Goal: Task Accomplishment & Management: Manage account settings

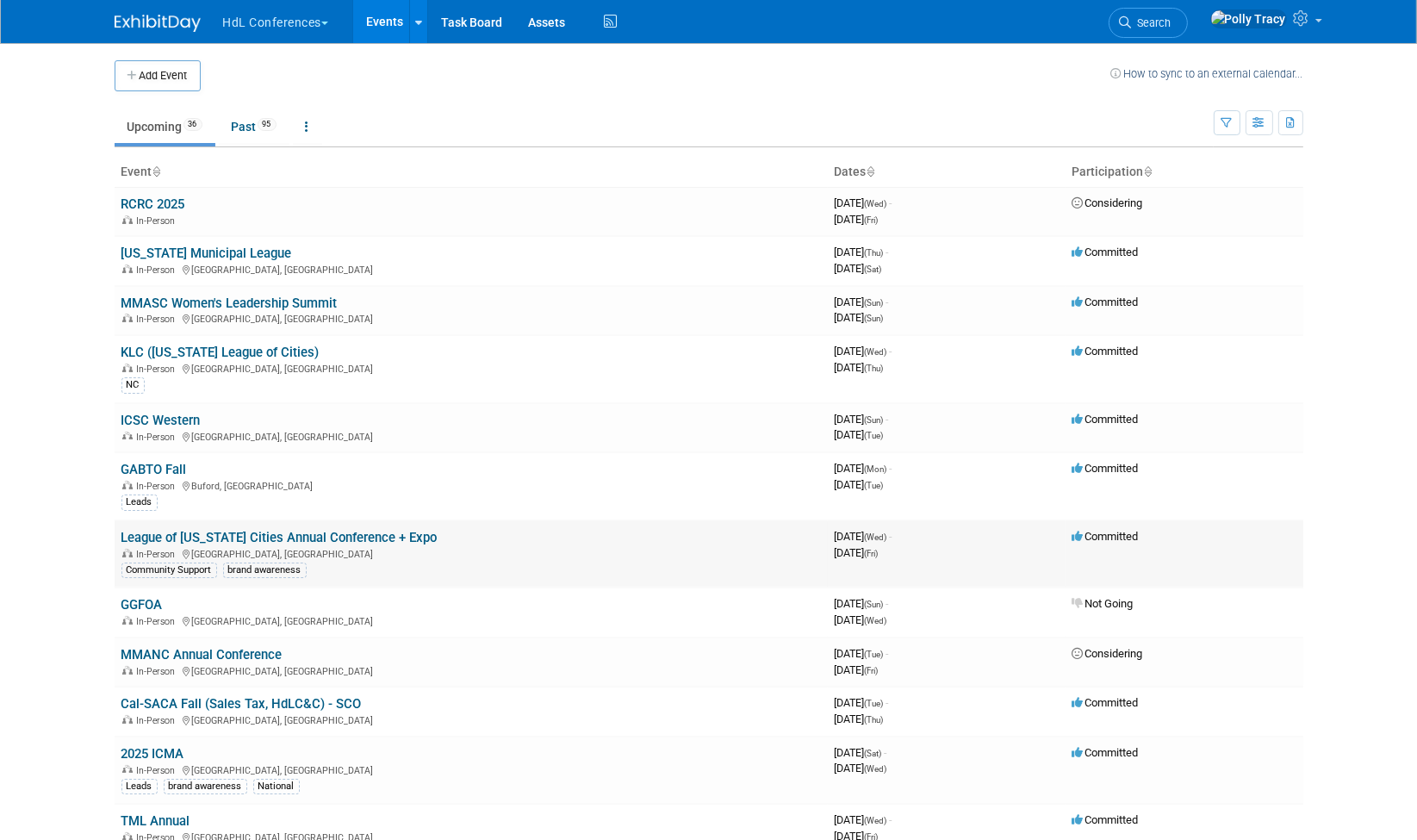
click at [312, 530] on link "League of [US_STATE] Cities Annual Conference + Expo" at bounding box center [280, 537] width 317 height 16
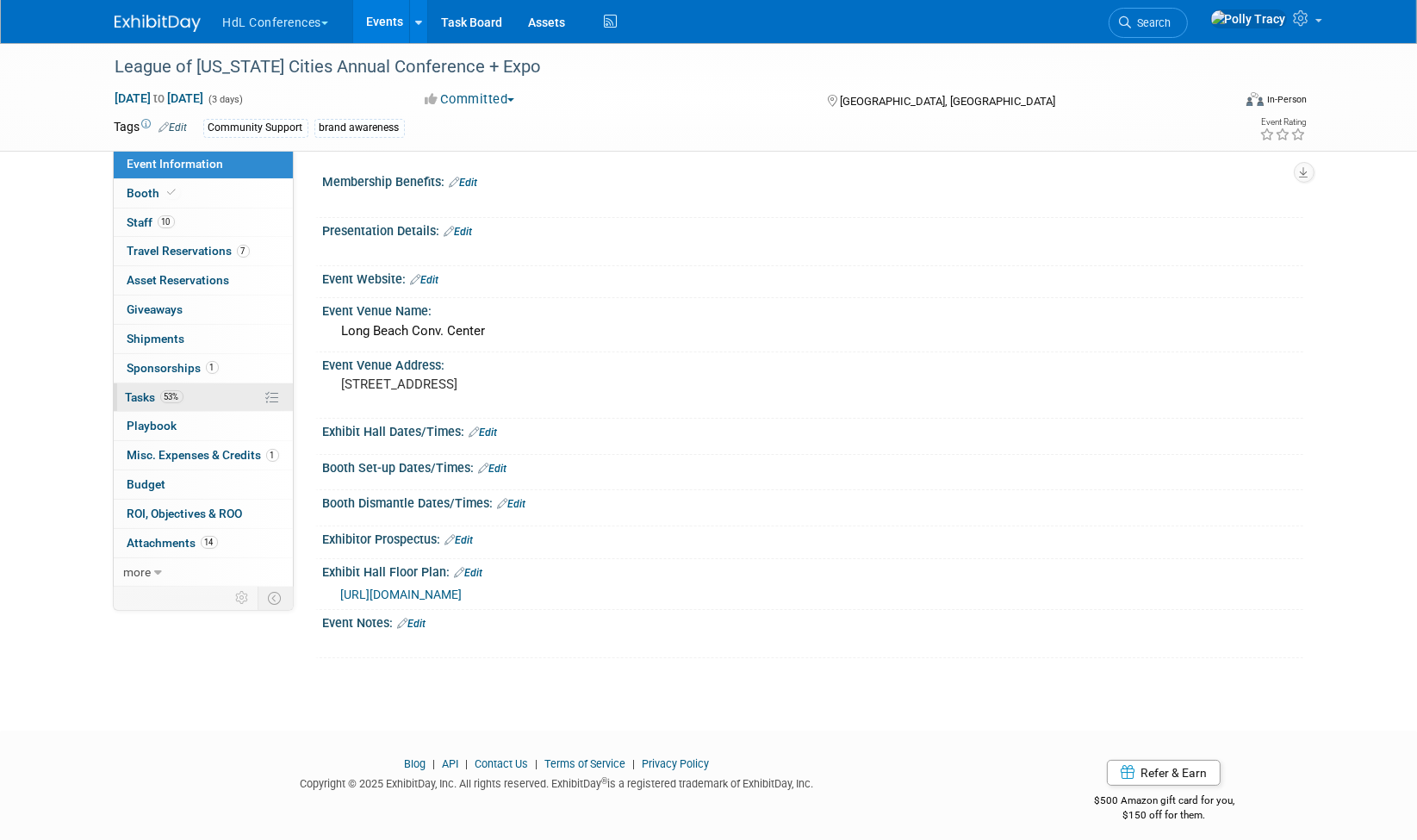
click at [136, 390] on span "Tasks 53%" at bounding box center [154, 397] width 58 height 14
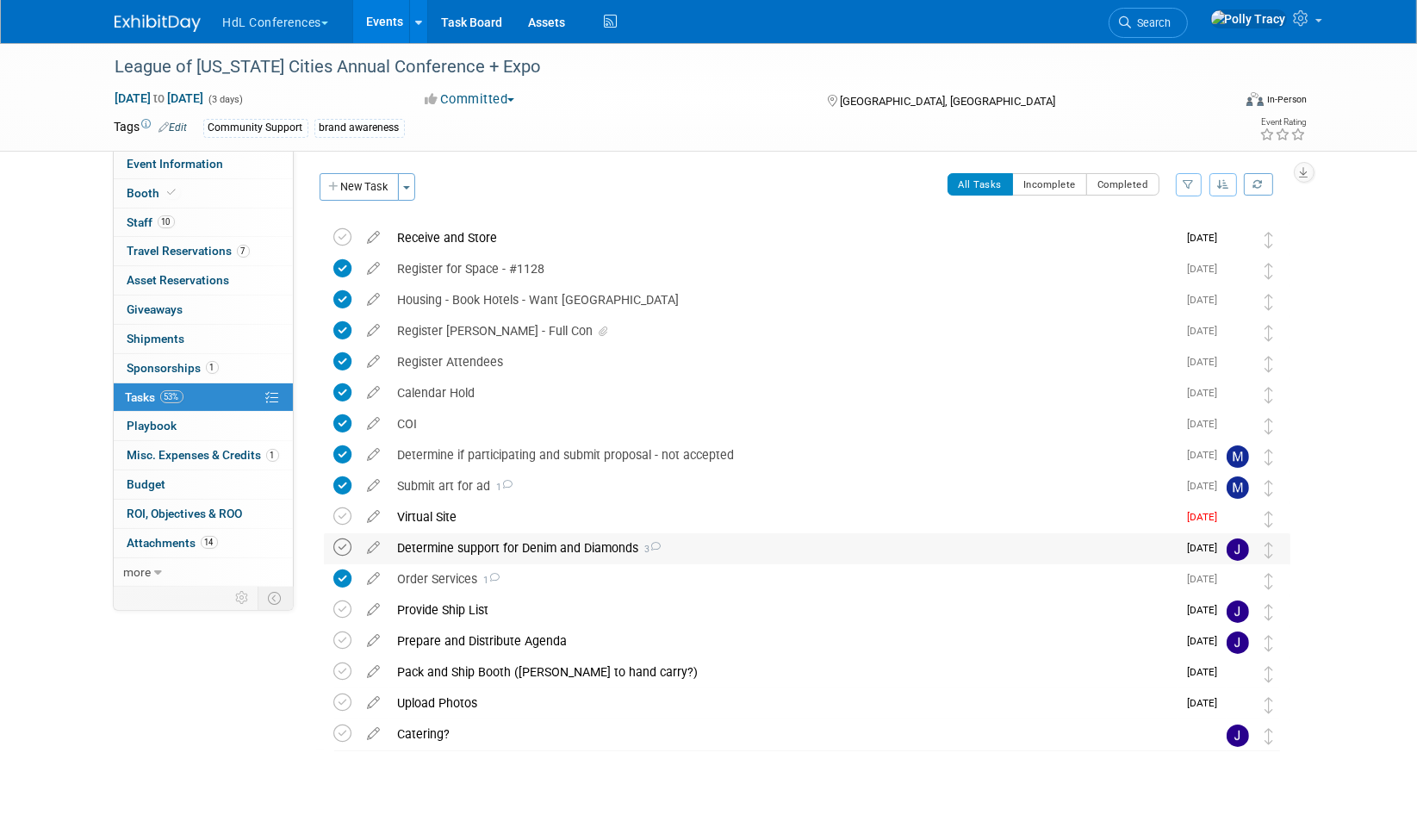
click at [349, 550] on icon at bounding box center [343, 547] width 18 height 18
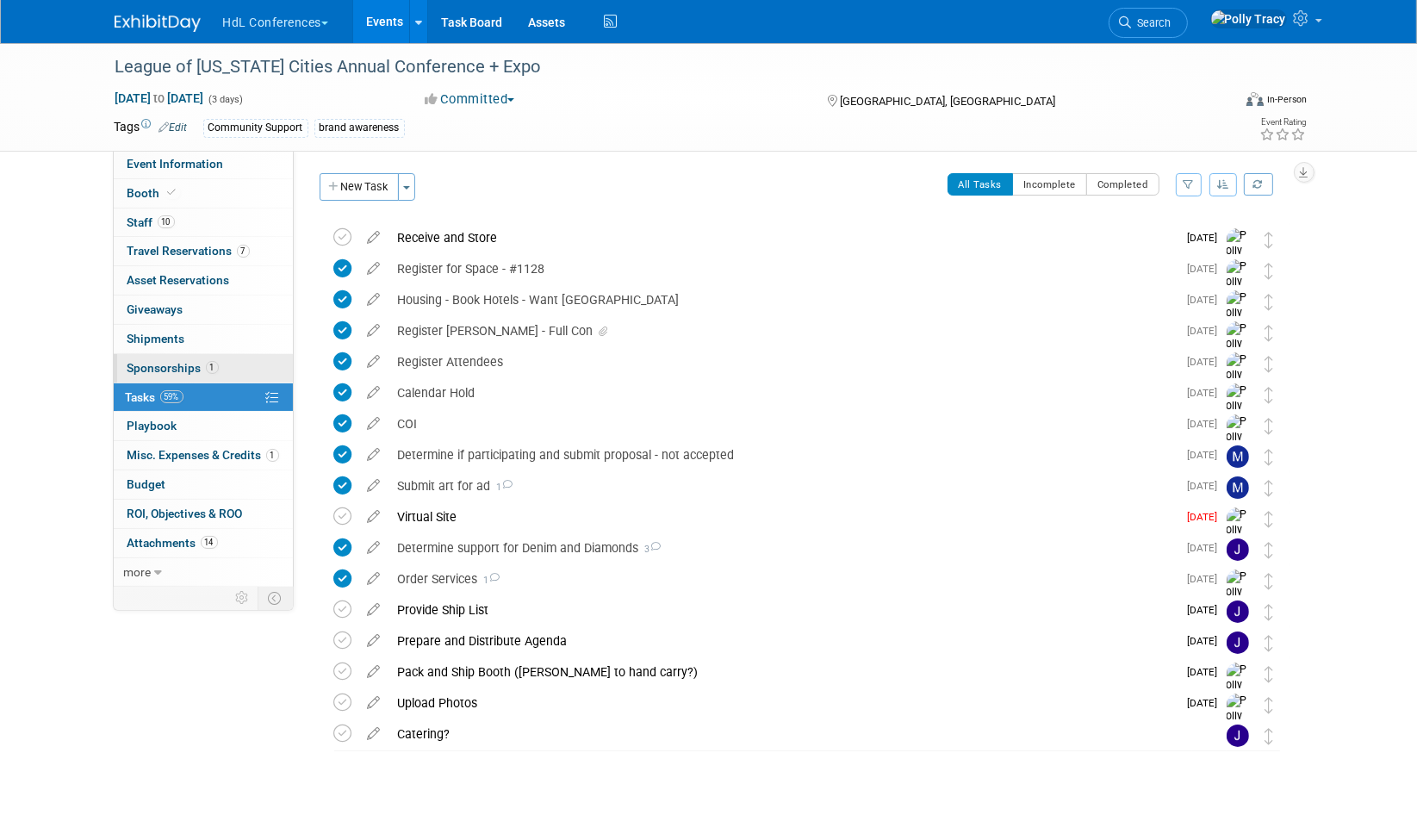
click at [163, 354] on link "1 Sponsorships 1" at bounding box center [203, 368] width 179 height 29
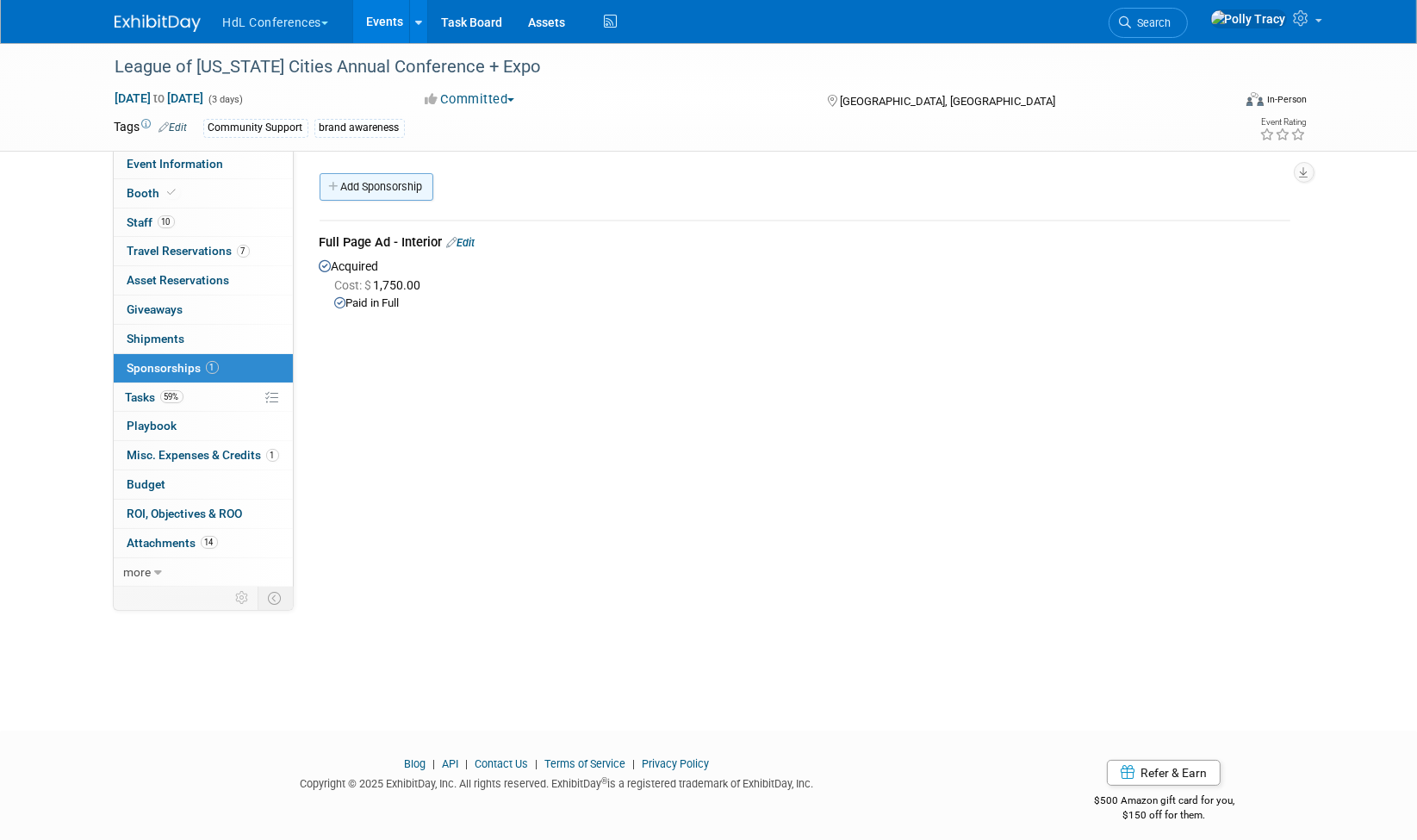
click at [366, 184] on link "Add Sponsorship" at bounding box center [376, 187] width 114 height 28
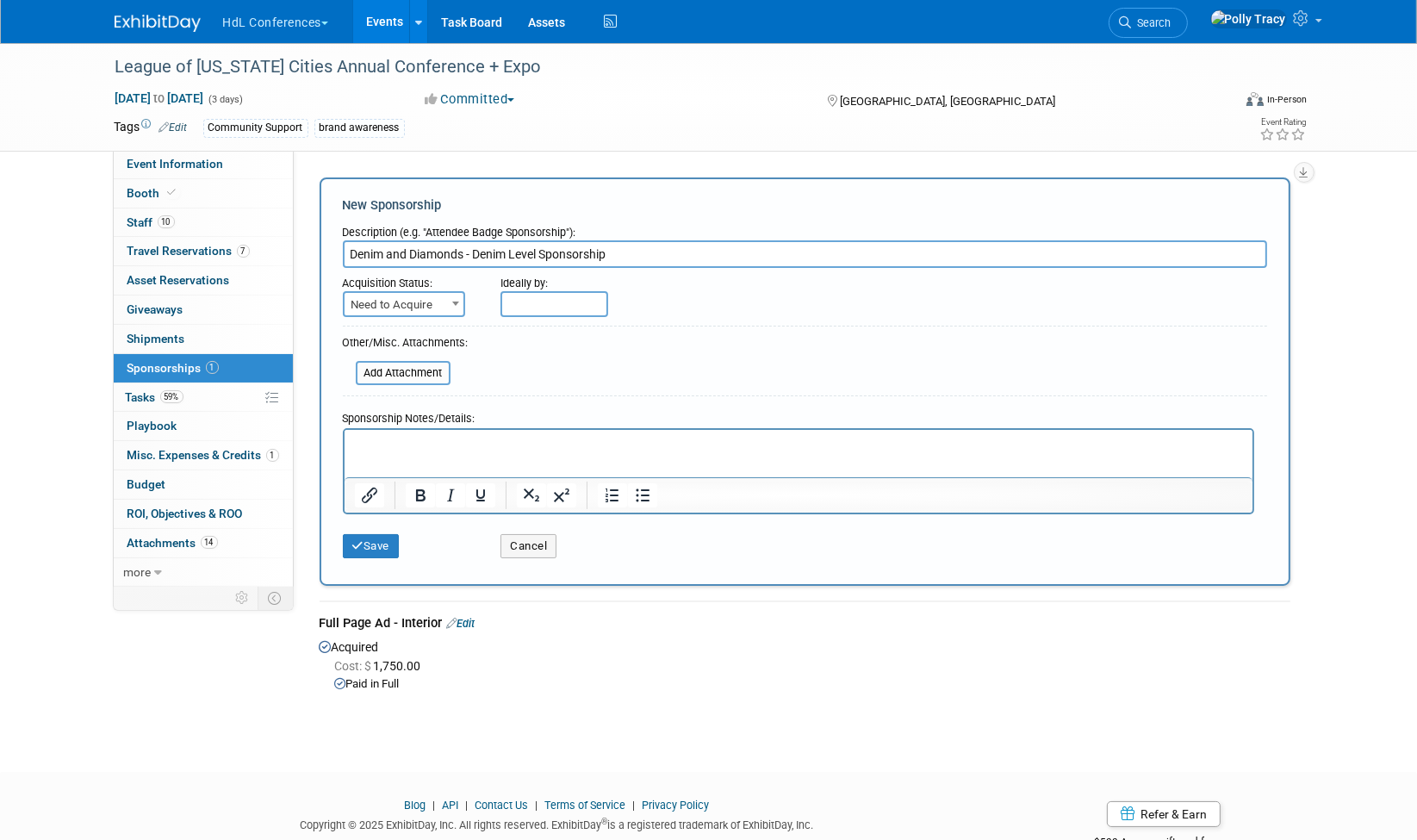
type input "Denim and Diamonds - Denim Level Sponsorship"
click at [403, 308] on span "Need to Acquire" at bounding box center [403, 305] width 119 height 24
select select "2"
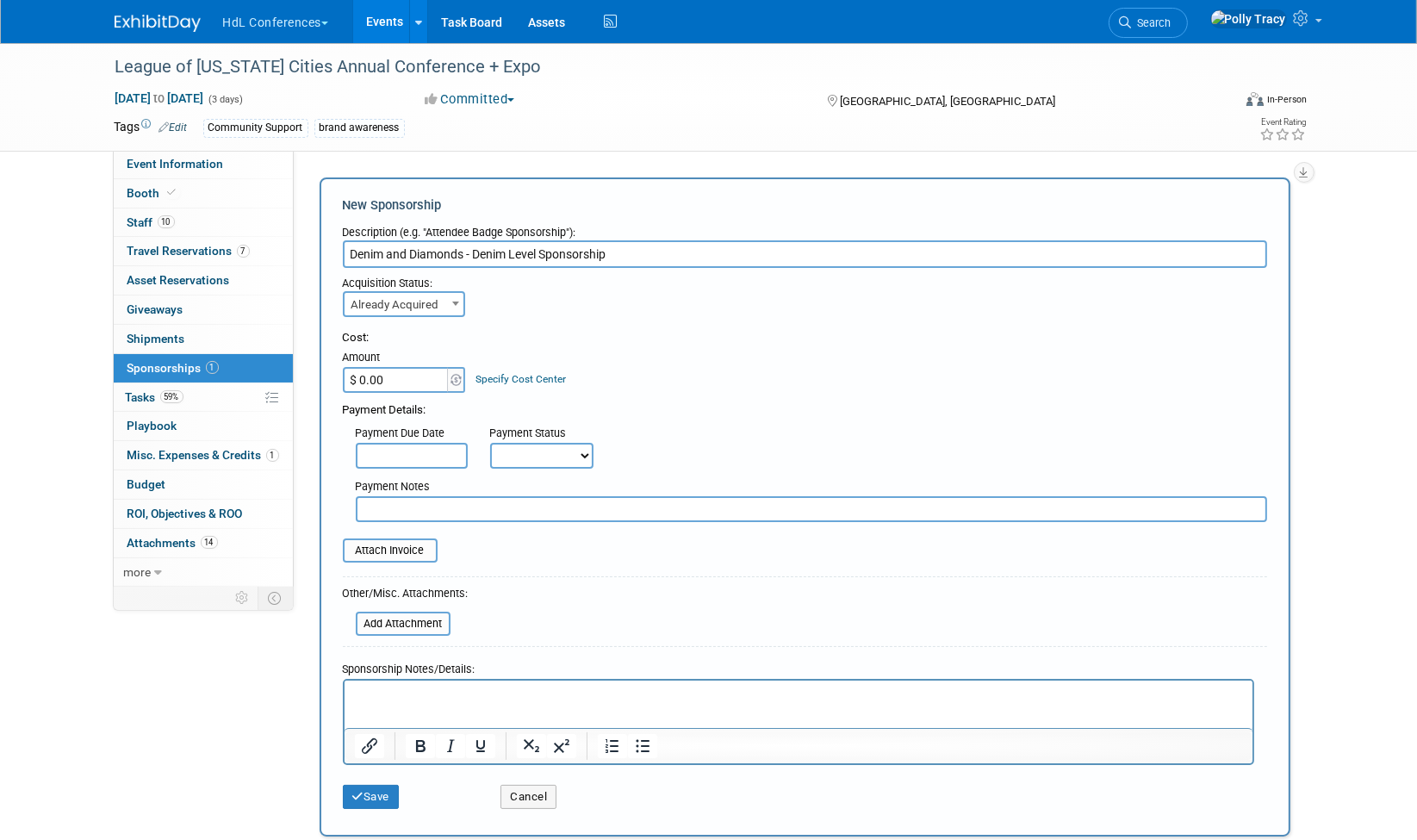
click at [401, 378] on input "$ 0.00" at bounding box center [396, 380] width 108 height 26
type input "$ 1,500.00"
click at [446, 455] on input "text" at bounding box center [411, 456] width 112 height 26
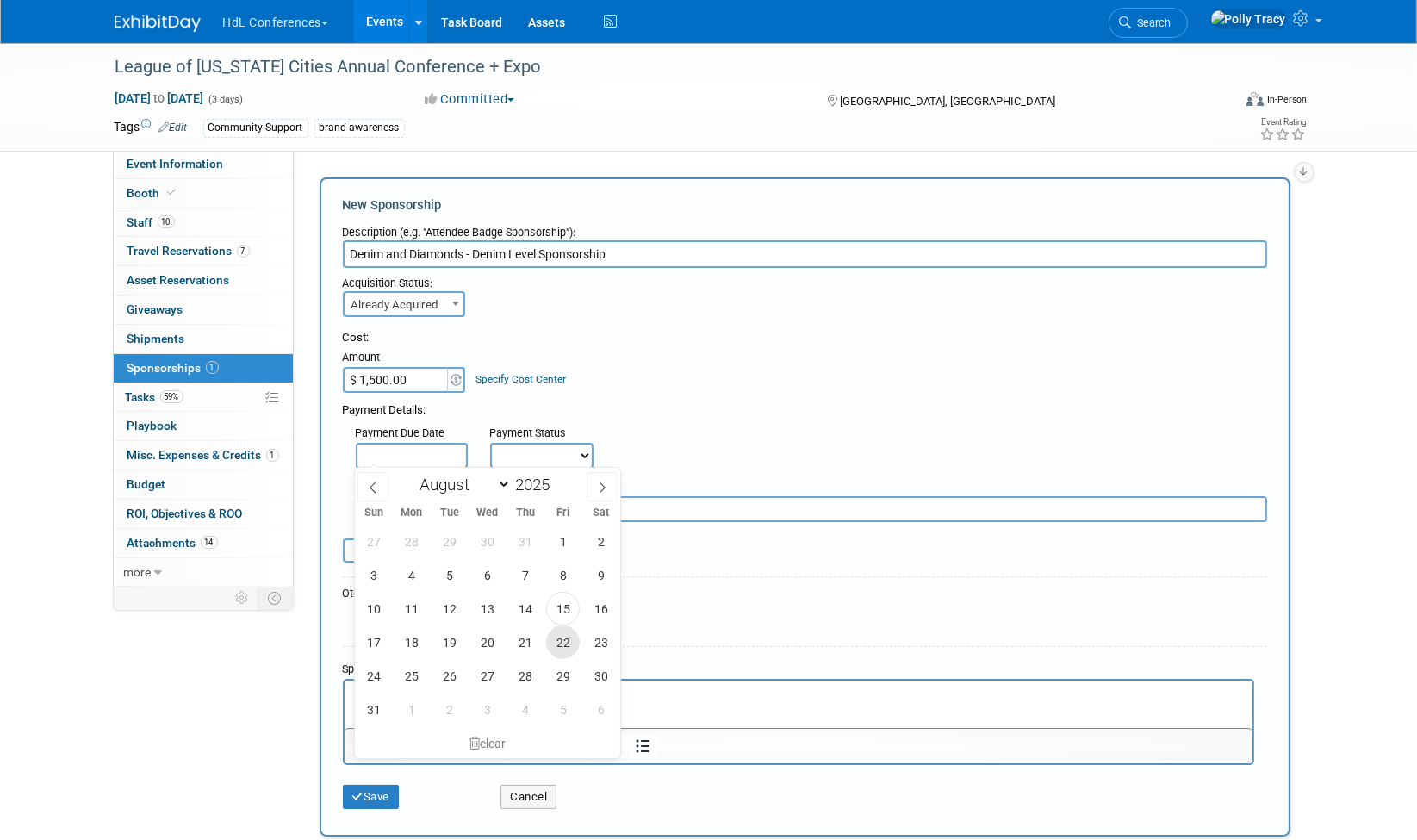
click at [566, 653] on span "22" at bounding box center [563, 642] width 33 height 33
type input "[DATE]"
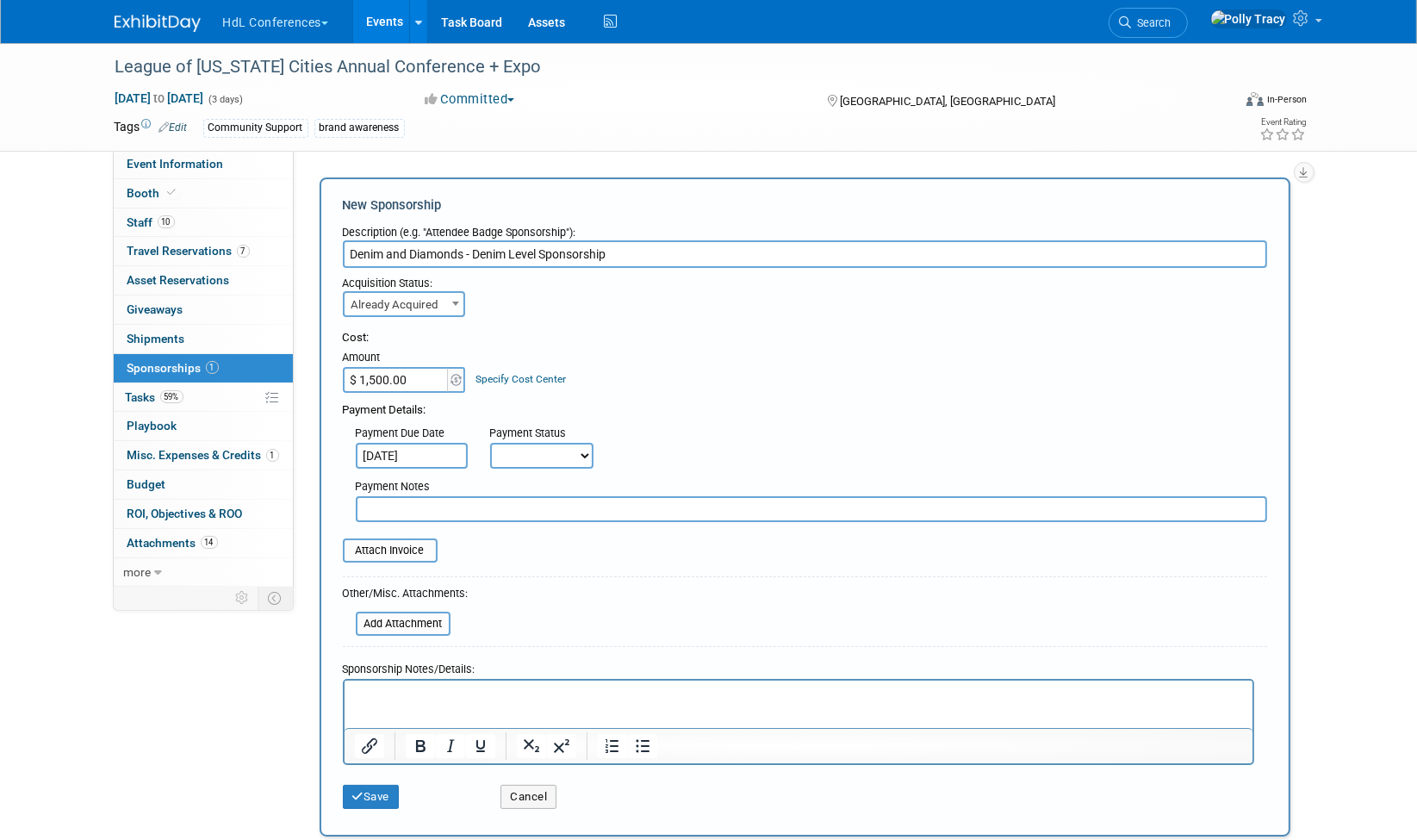
click at [536, 459] on select "Not Paid Yet Partially Paid Paid in Full" at bounding box center [542, 456] width 103 height 26
select select "1"
click at [490, 443] on select "Not Paid Yet Partially Paid Paid in Full" at bounding box center [542, 456] width 103 height 26
click at [403, 541] on input "file" at bounding box center [333, 550] width 205 height 20
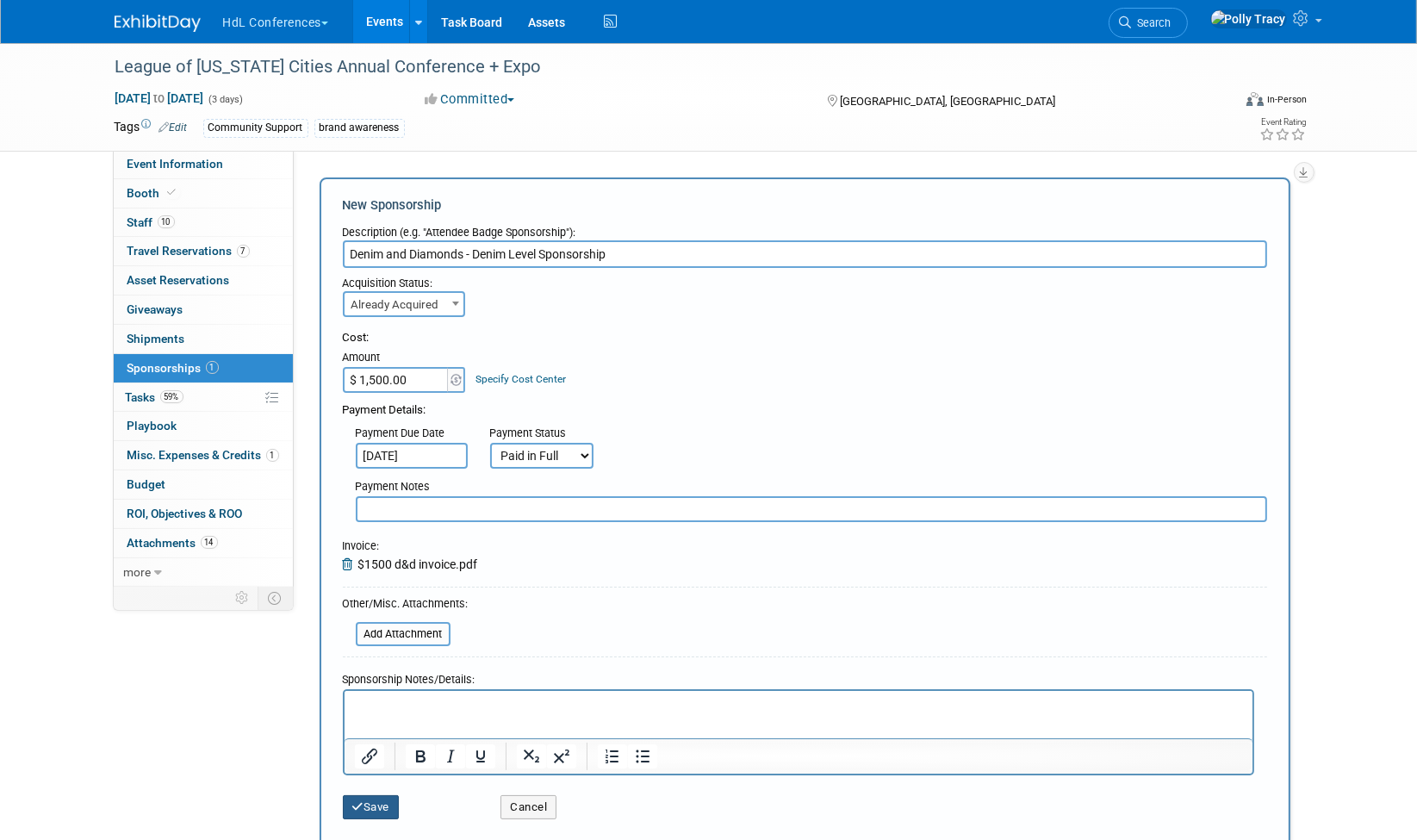
click at [371, 808] on button "Save" at bounding box center [371, 807] width 57 height 24
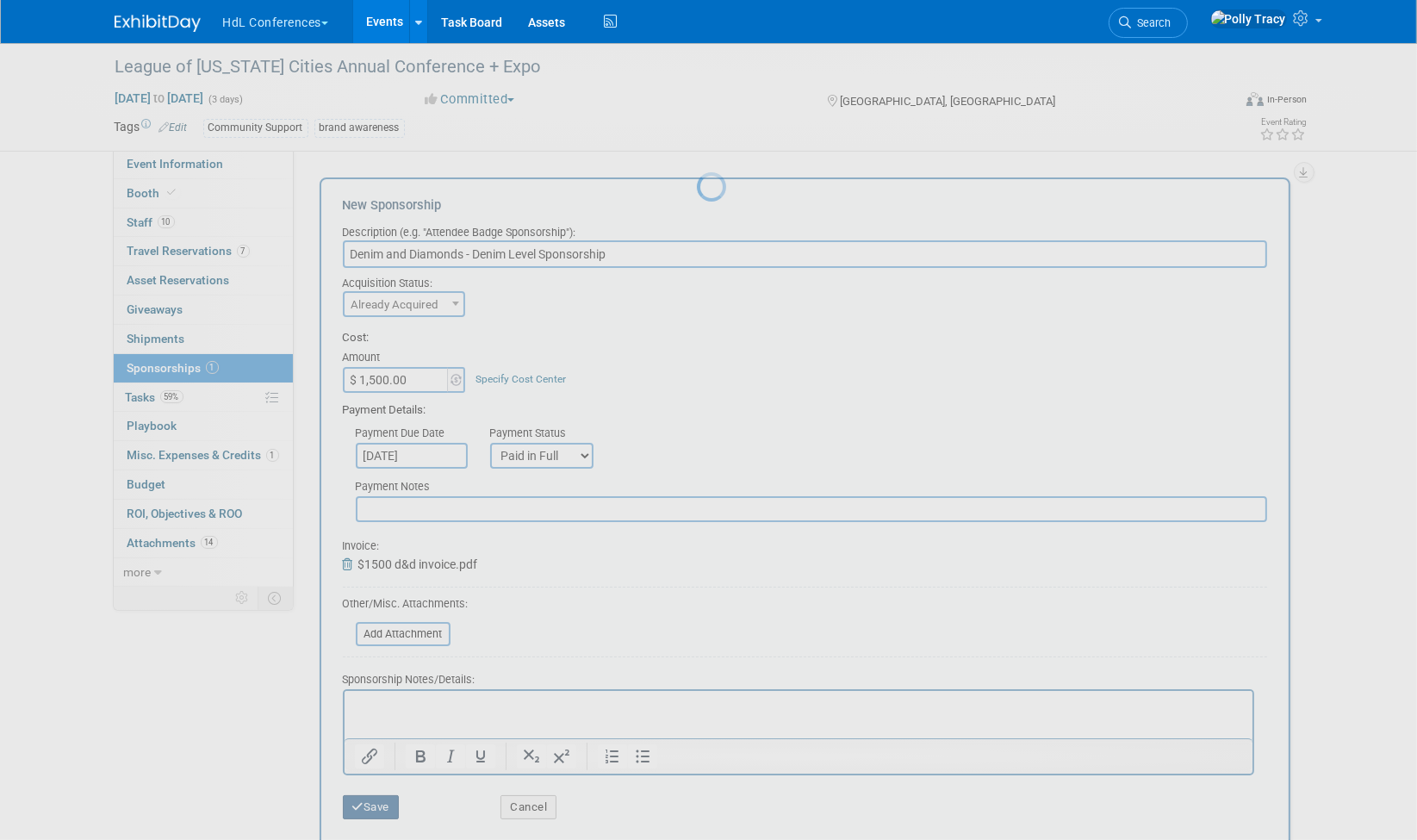
scroll to position [11, 0]
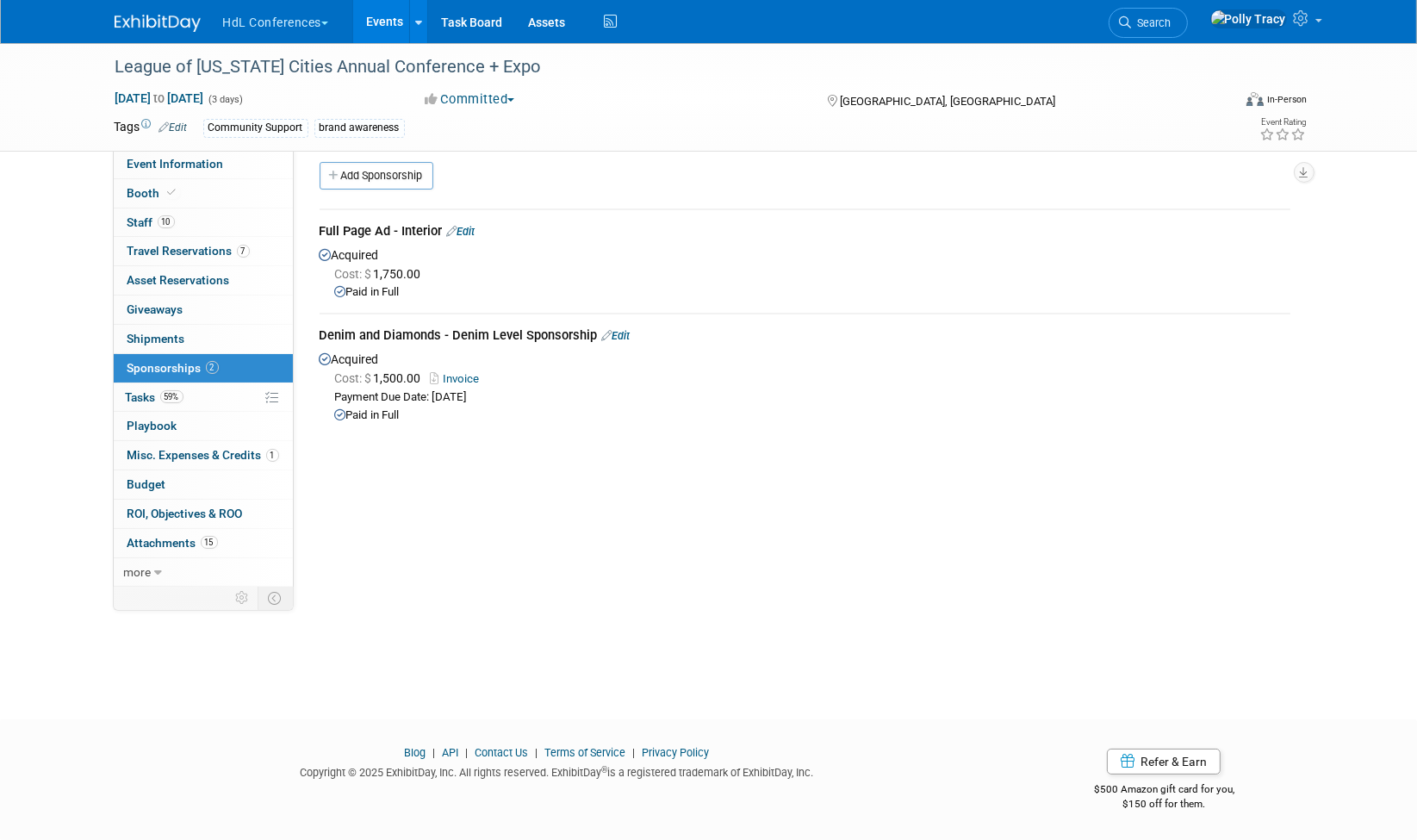
click at [624, 331] on link "Edit" at bounding box center [616, 336] width 29 height 13
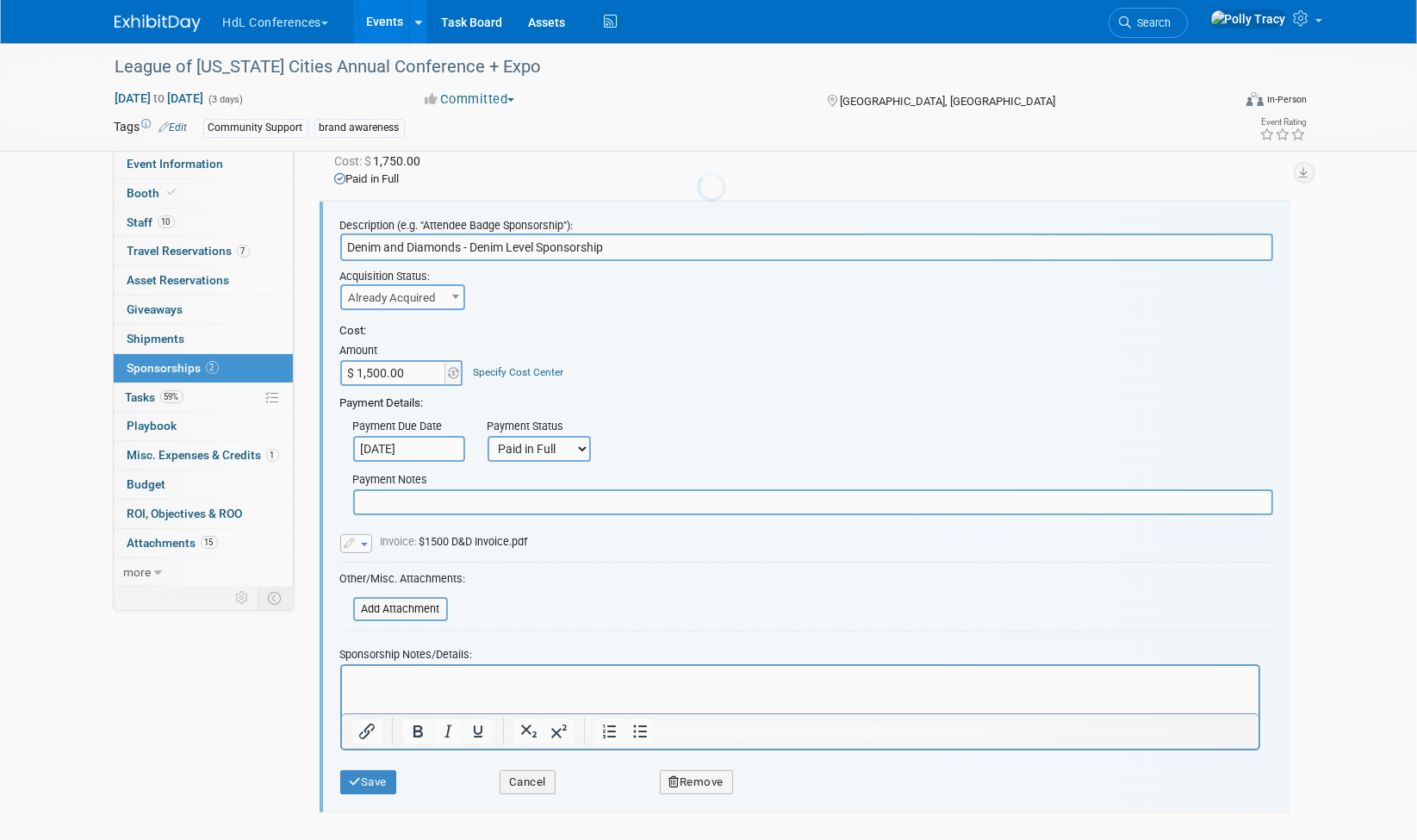
scroll to position [0, 0]
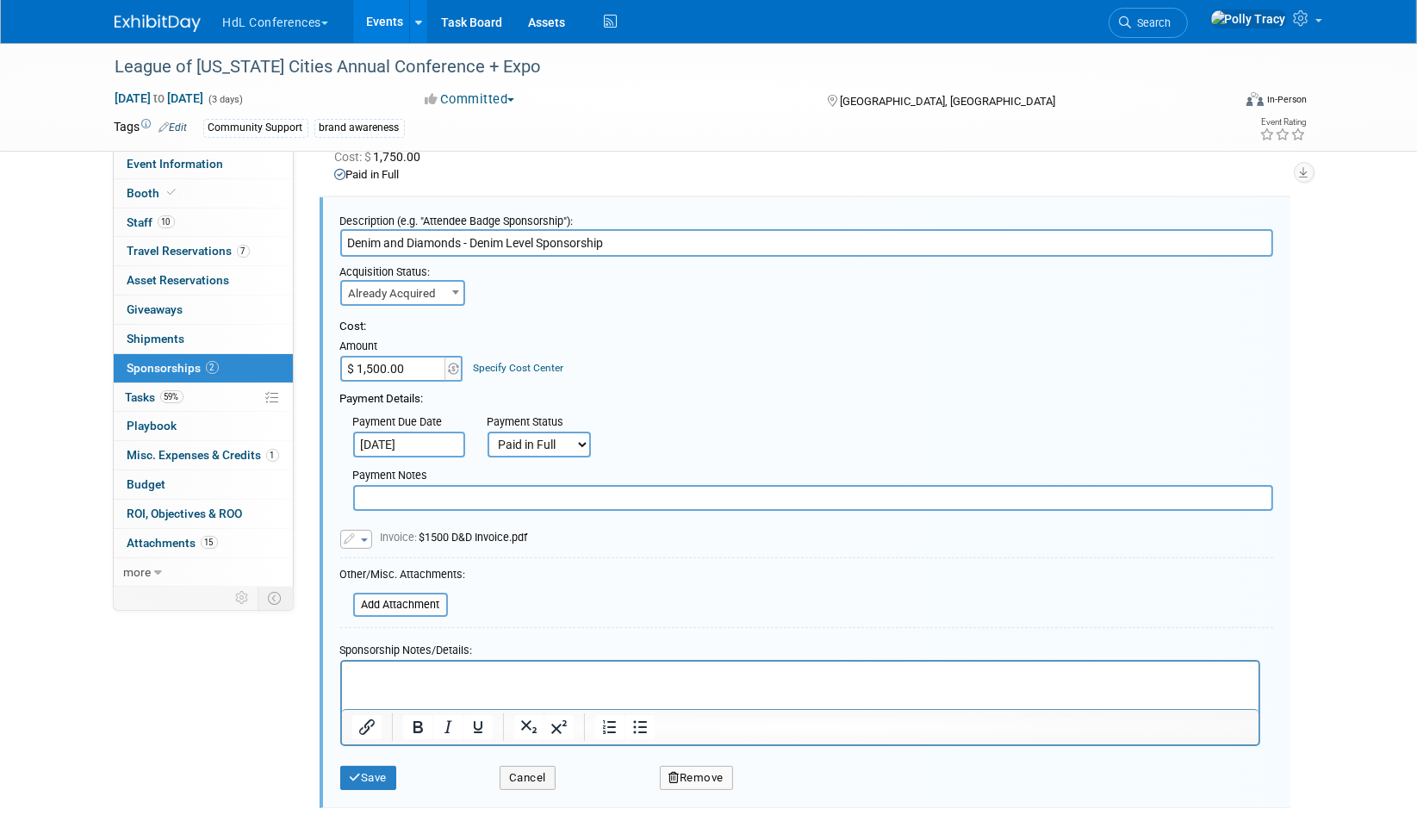
drag, startPoint x: 479, startPoint y: 666, endPoint x: 387, endPoint y: 679, distance: 92.9
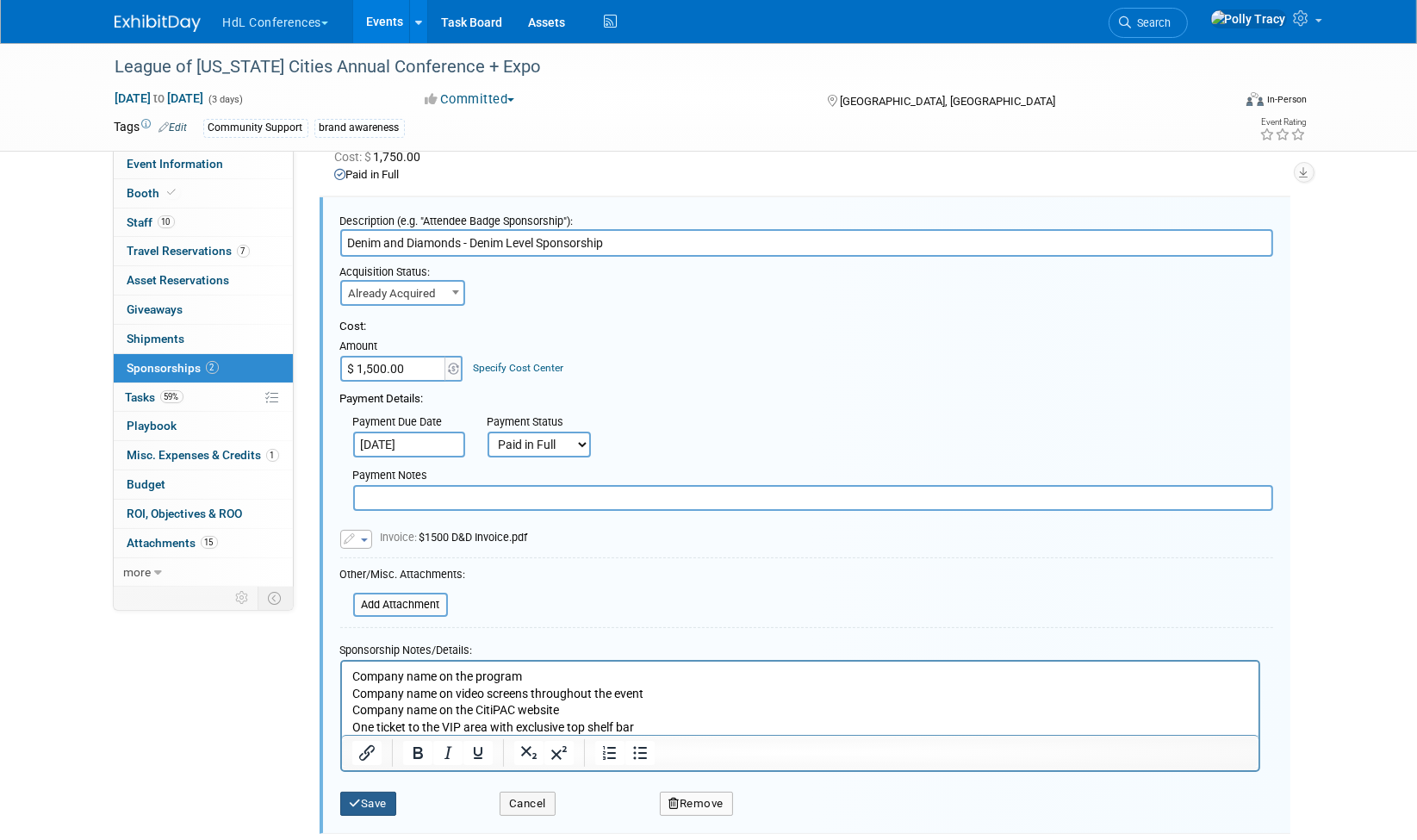
click at [361, 797] on button "Save" at bounding box center [369, 804] width 57 height 24
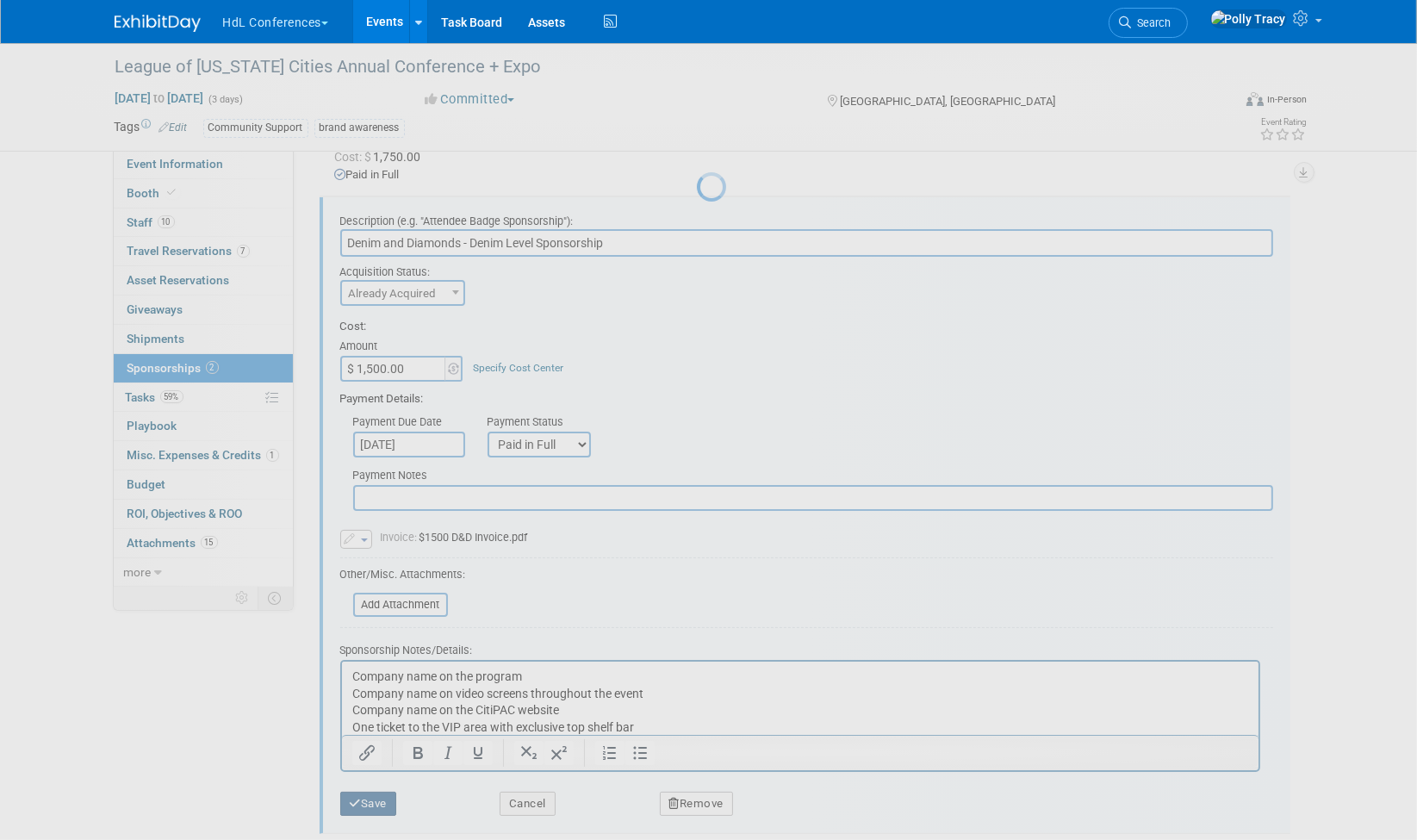
scroll to position [11, 0]
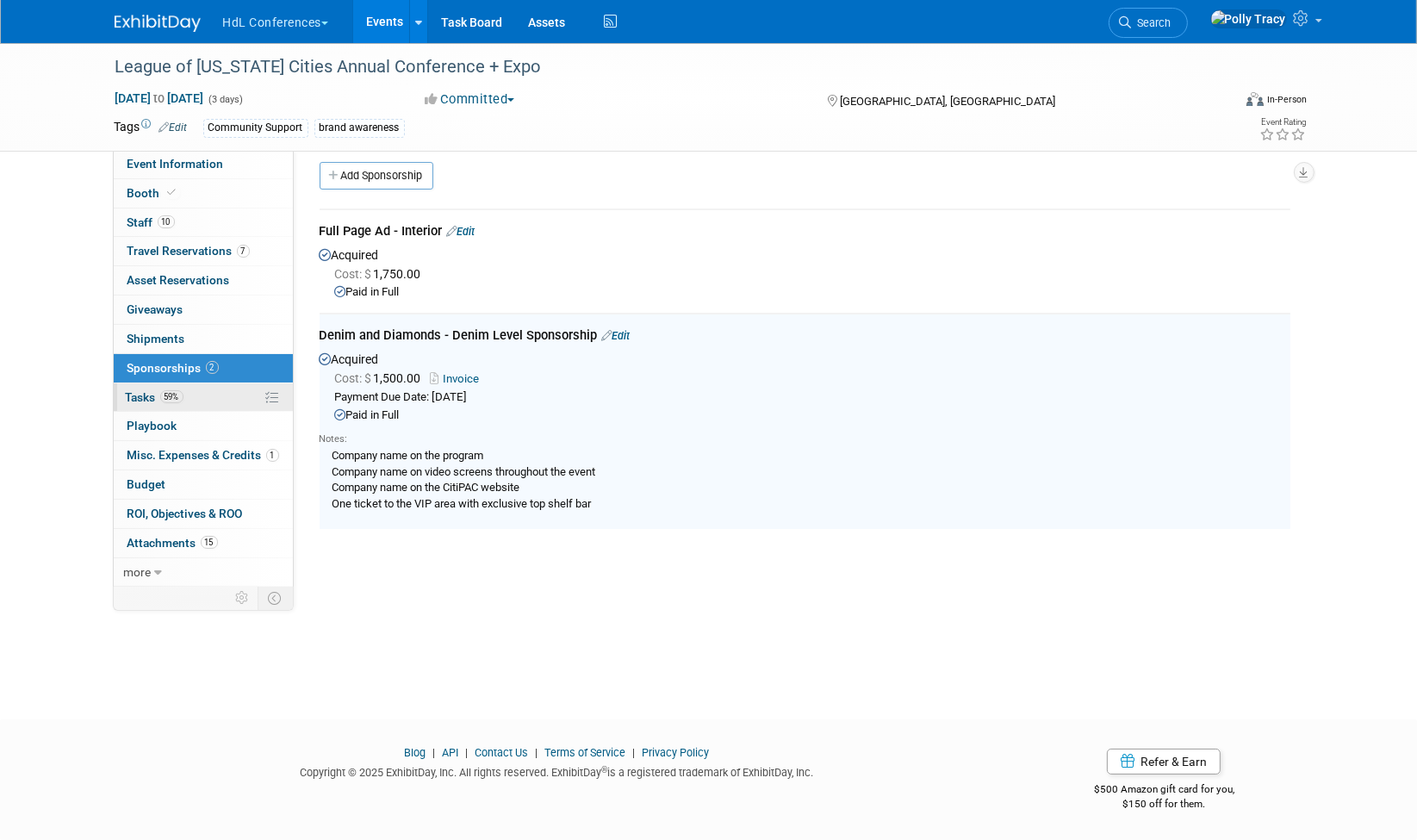
click at [137, 390] on span "Tasks 59%" at bounding box center [154, 397] width 58 height 14
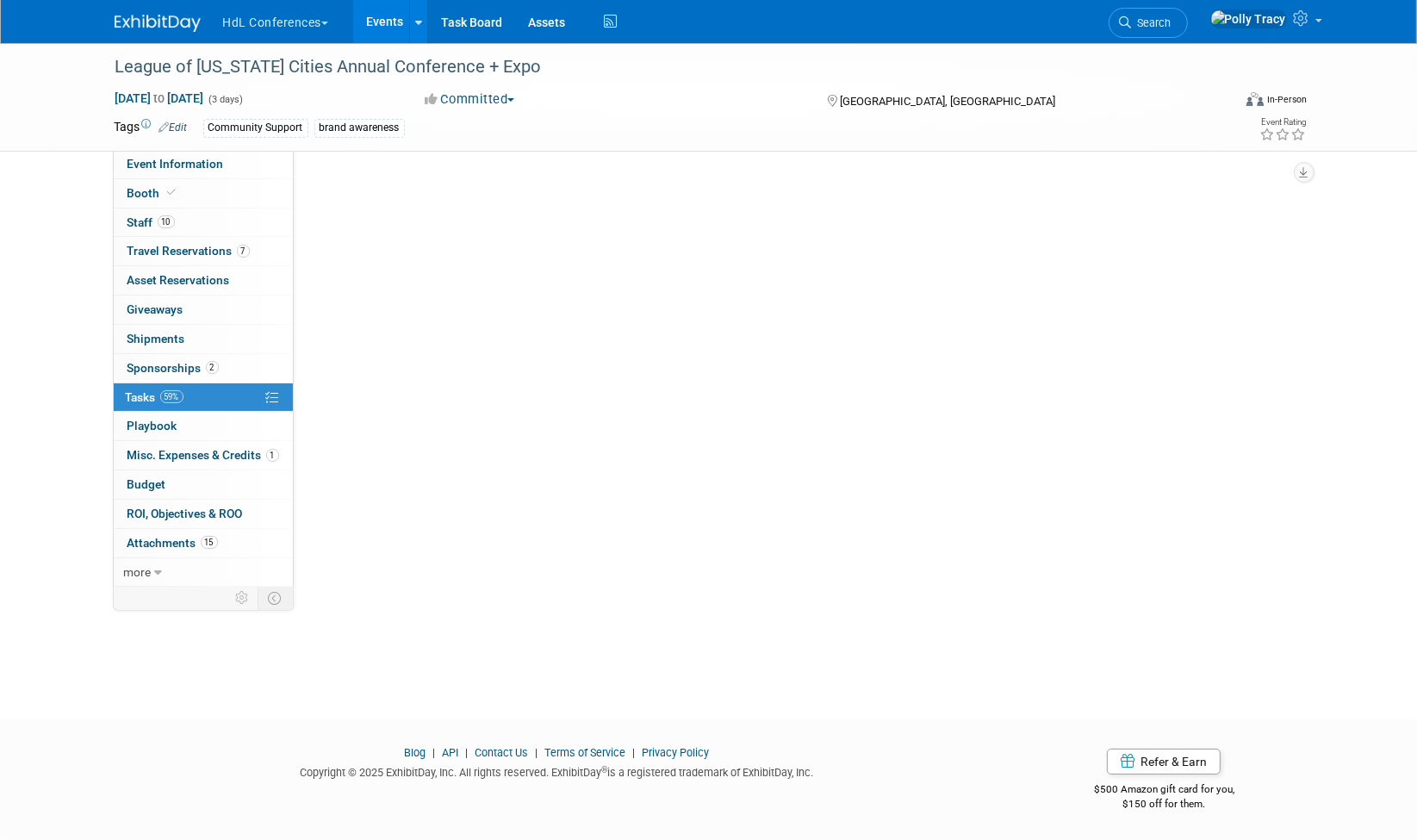
scroll to position [0, 0]
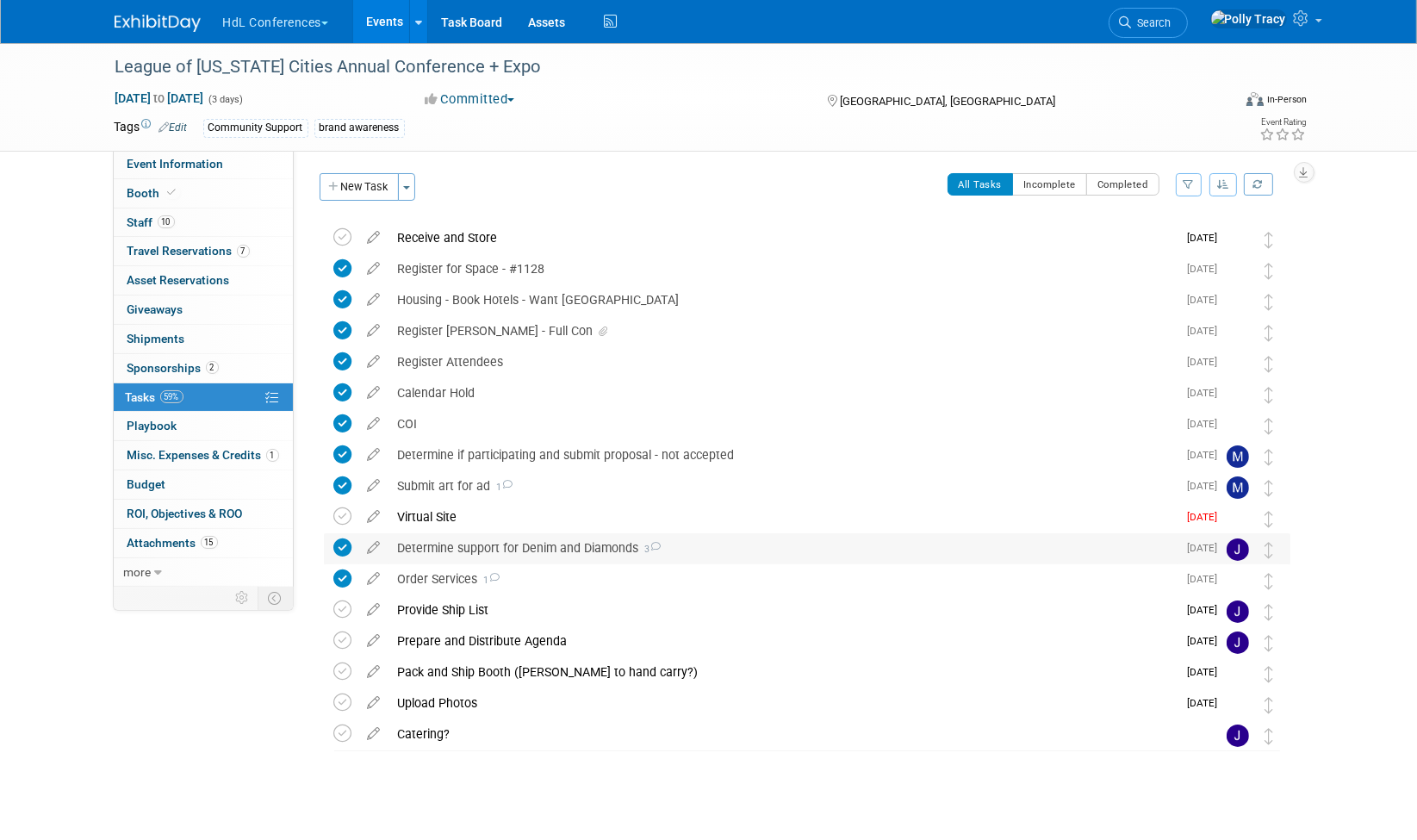
click at [510, 546] on div "Determine support for Denim and Diamonds 3" at bounding box center [784, 548] width 788 height 30
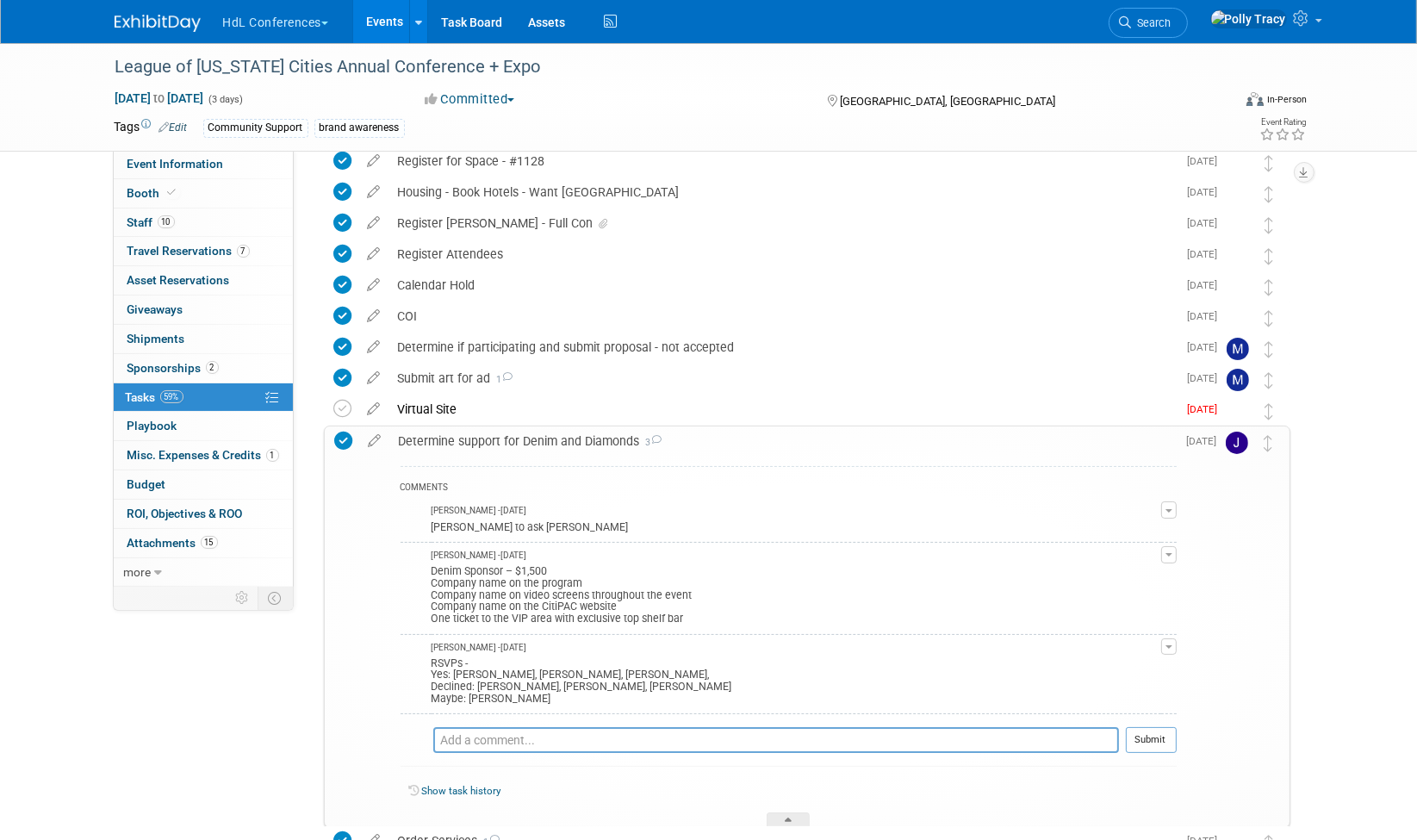
scroll to position [114, 0]
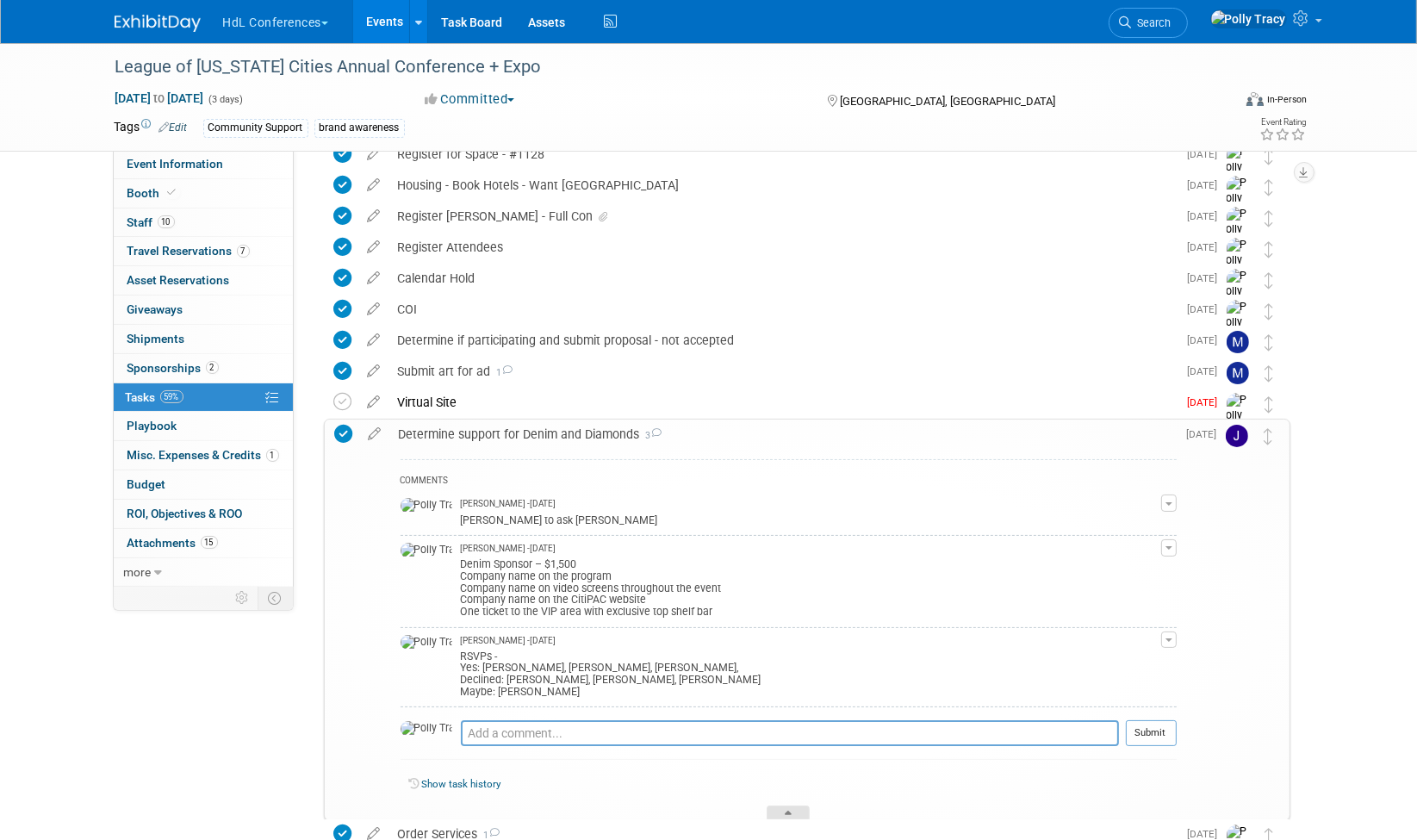
click at [797, 813] on div at bounding box center [788, 813] width 43 height 15
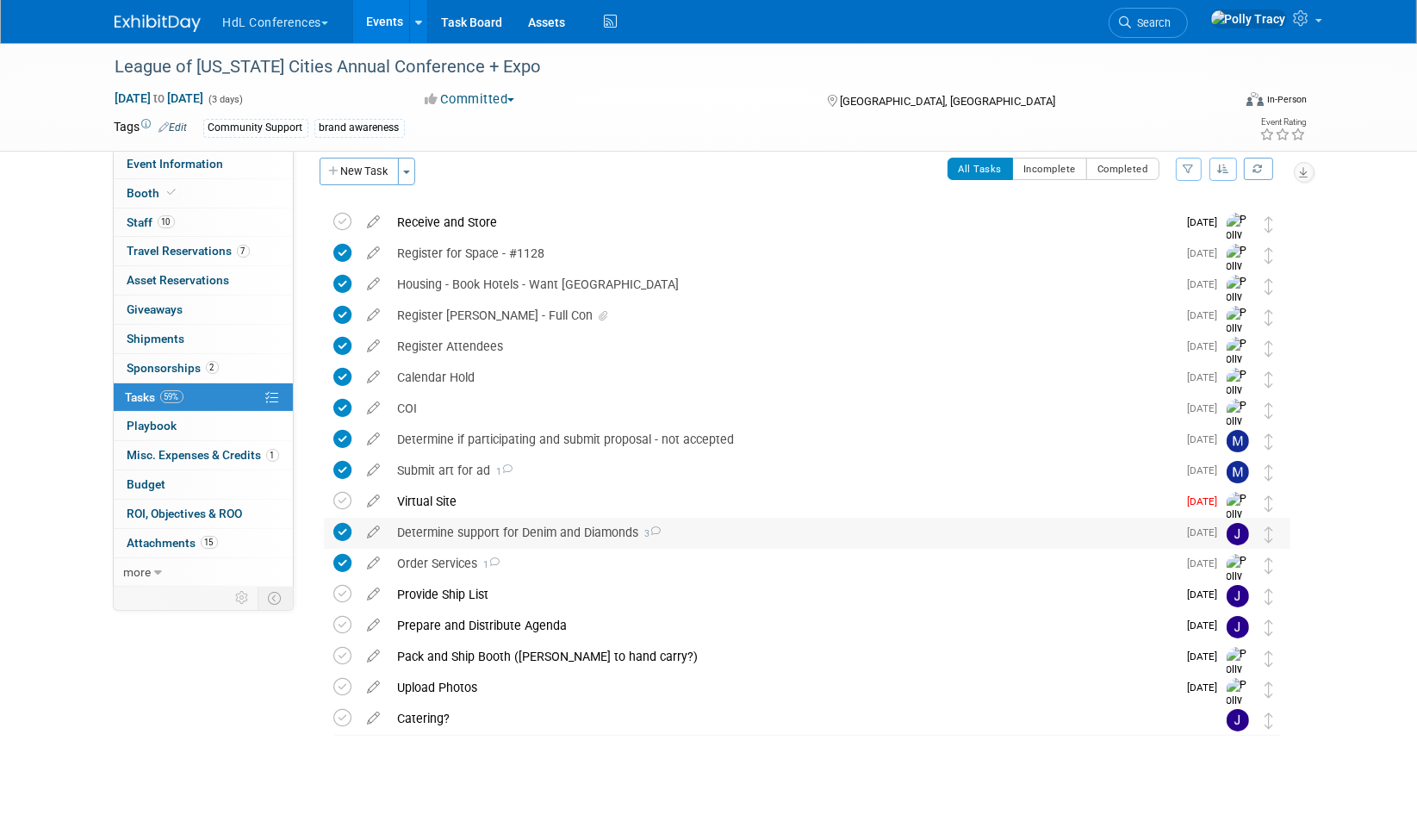
scroll to position [15, 0]
click at [1220, 167] on icon "button" at bounding box center [1223, 169] width 12 height 10
click at [1189, 243] on link "By Due Date" at bounding box center [1174, 249] width 123 height 24
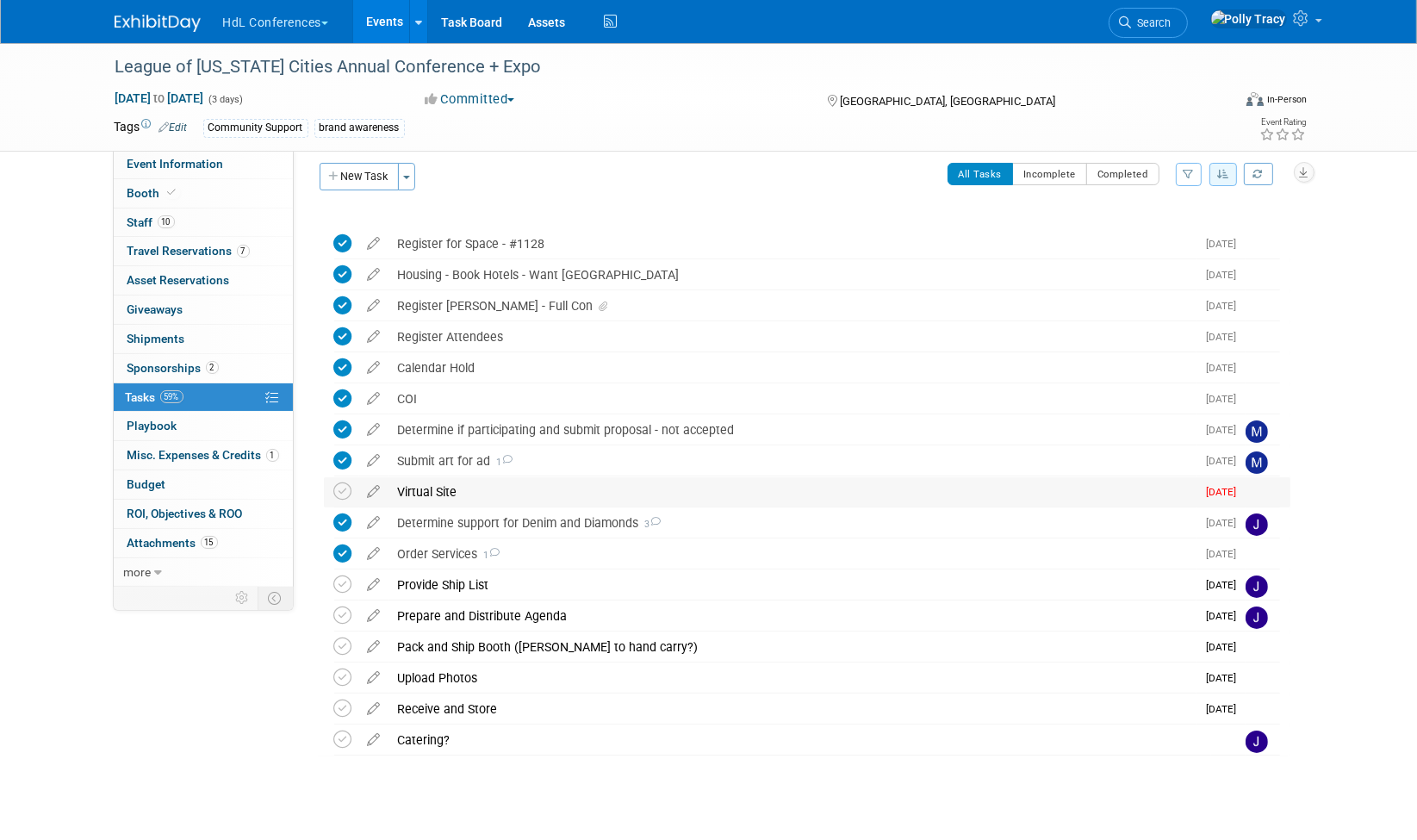
scroll to position [0, 0]
